Goal: Transaction & Acquisition: Purchase product/service

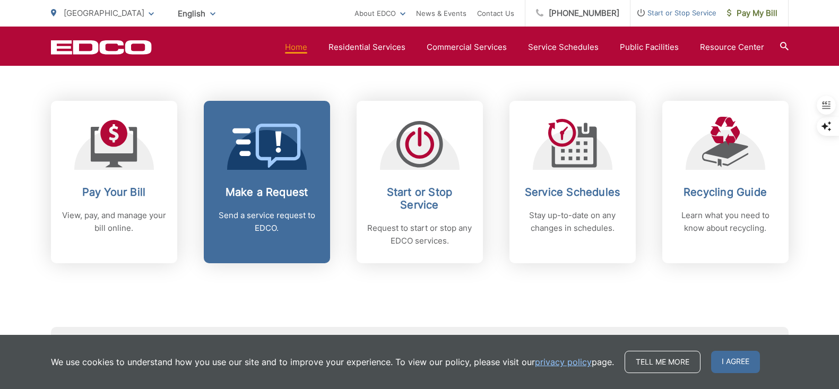
scroll to position [425, 0]
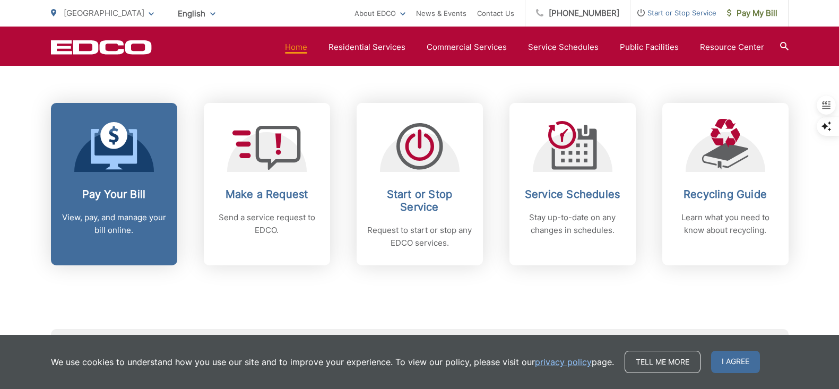
click at [114, 141] on icon at bounding box center [114, 146] width 47 height 48
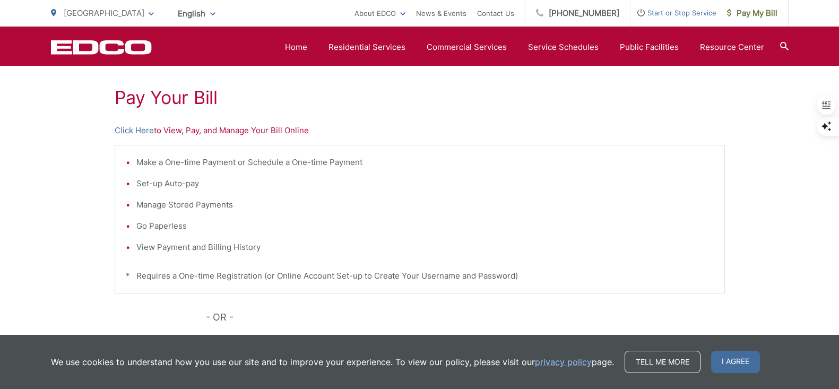
scroll to position [366, 0]
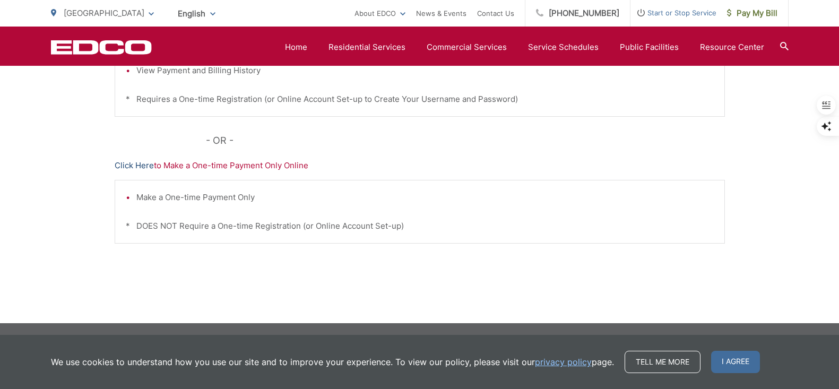
click at [126, 167] on link "Click Here" at bounding box center [134, 165] width 39 height 13
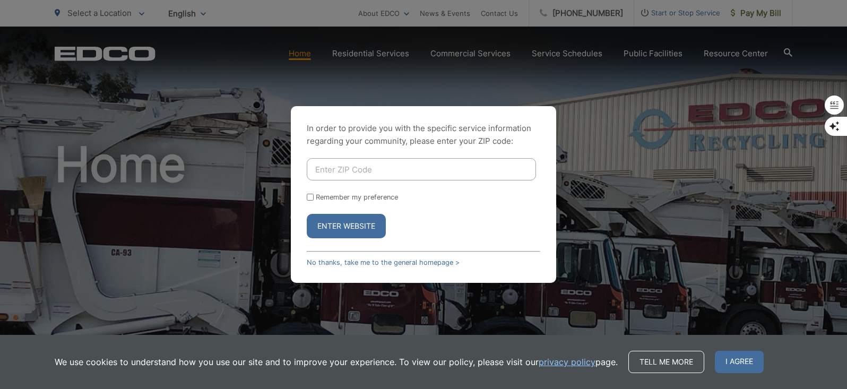
click at [410, 171] on input "Enter ZIP Code" at bounding box center [421, 169] width 229 height 22
type input "90275"
click at [338, 220] on button "Enter Website" at bounding box center [346, 226] width 79 height 24
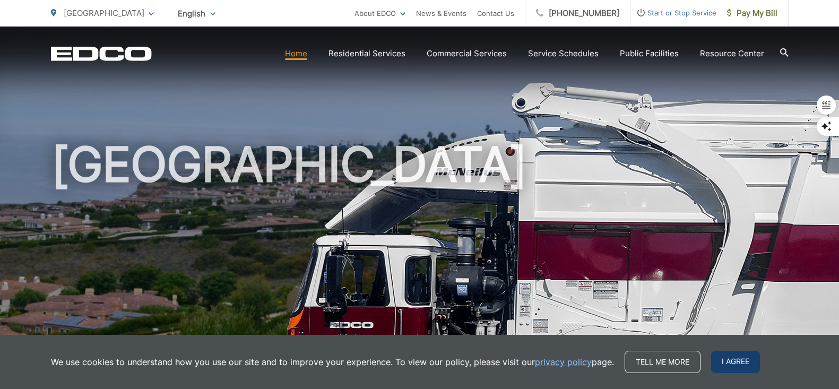
click at [721, 359] on span "I agree" at bounding box center [735, 362] width 49 height 22
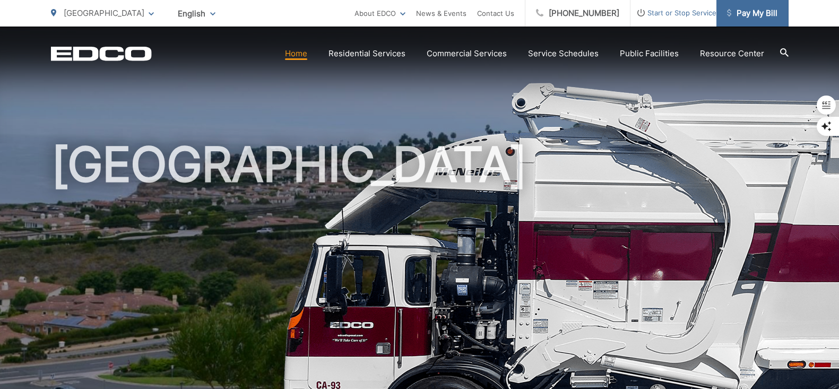
click at [749, 16] on span "Pay My Bill" at bounding box center [752, 13] width 50 height 13
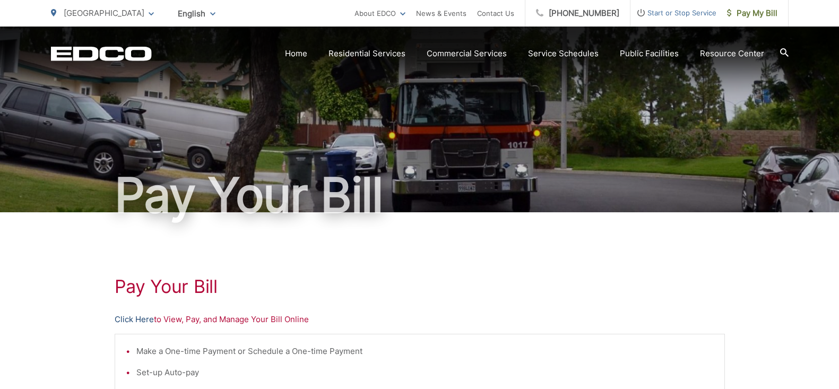
click at [133, 318] on link "Click Here" at bounding box center [134, 319] width 39 height 13
